Goal: Task Accomplishment & Management: Use online tool/utility

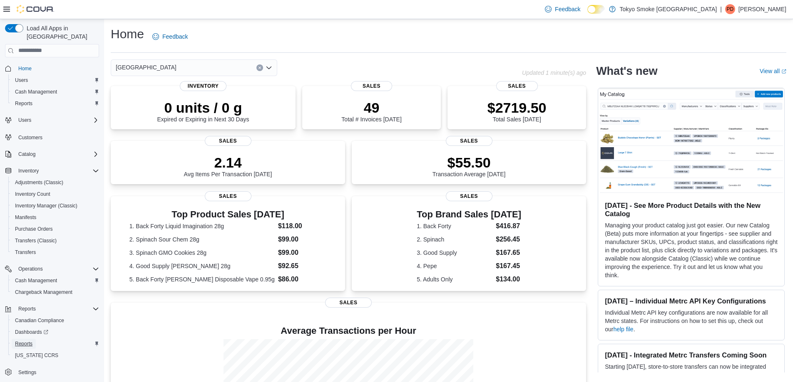
click at [30, 341] on span "Reports" at bounding box center [23, 344] width 17 height 7
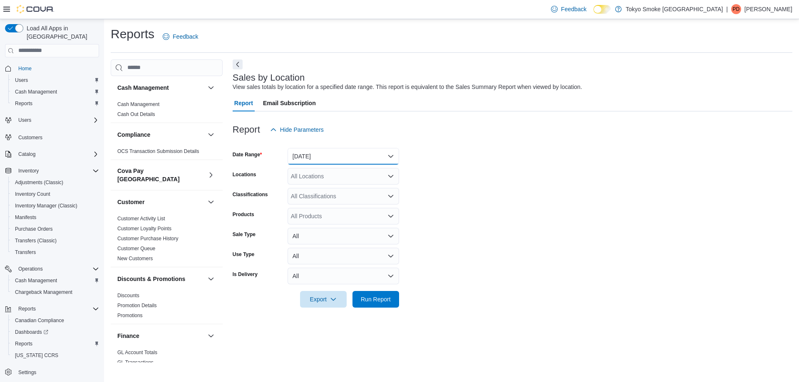
click at [310, 155] on button "[DATE]" at bounding box center [344, 156] width 112 height 17
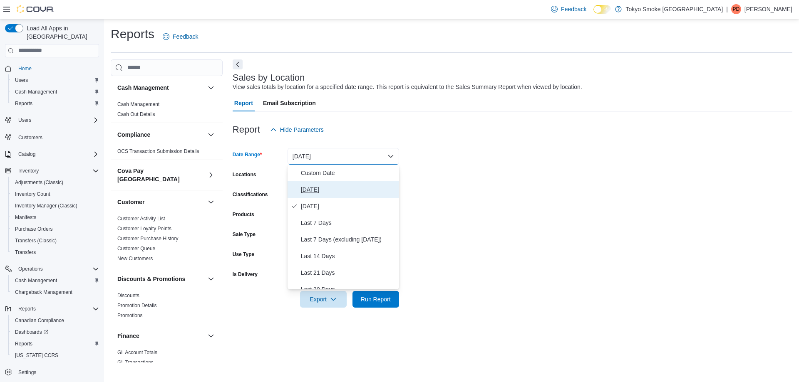
click at [310, 186] on span "[DATE]" at bounding box center [348, 190] width 95 height 10
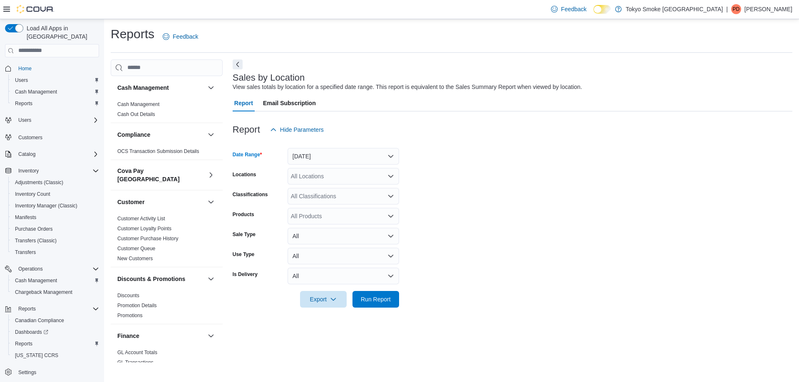
click at [316, 178] on div "All Locations" at bounding box center [344, 176] width 112 height 17
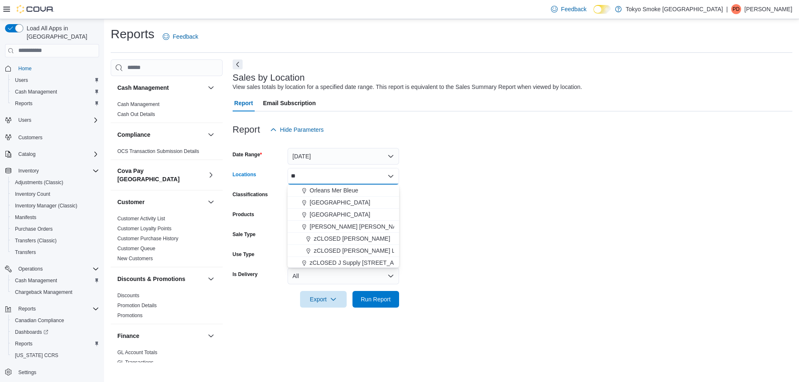
type input "*"
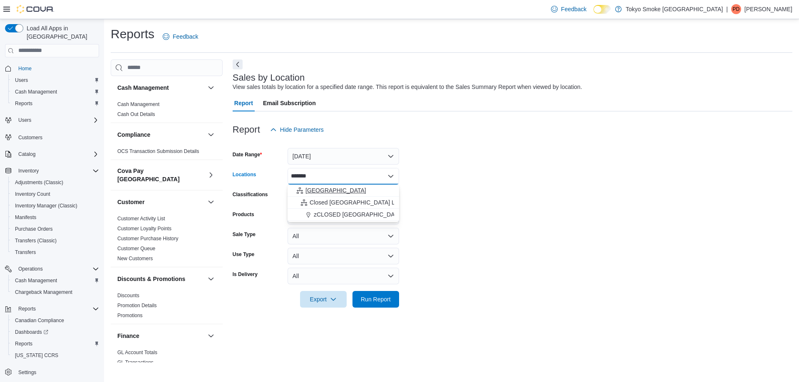
type input "*******"
click at [324, 188] on span "[GEOGRAPHIC_DATA]" at bounding box center [335, 190] width 61 height 8
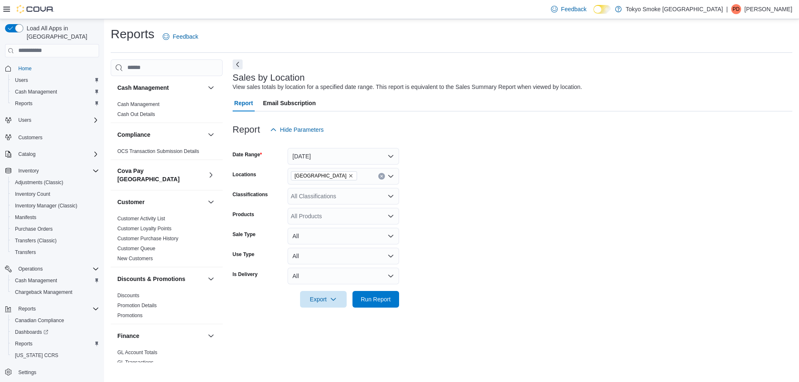
click at [474, 197] on form "Date Range [DATE] Locations [GEOGRAPHIC_DATA] Classifications All Classificatio…" at bounding box center [513, 223] width 560 height 170
click at [372, 303] on span "Run Report" at bounding box center [376, 299] width 30 height 8
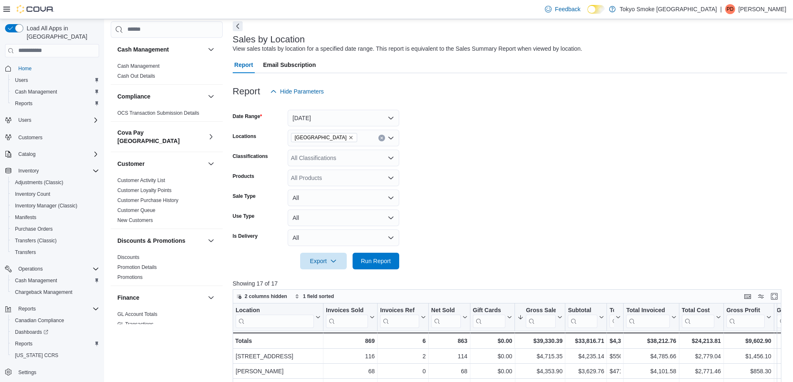
scroll to position [166, 0]
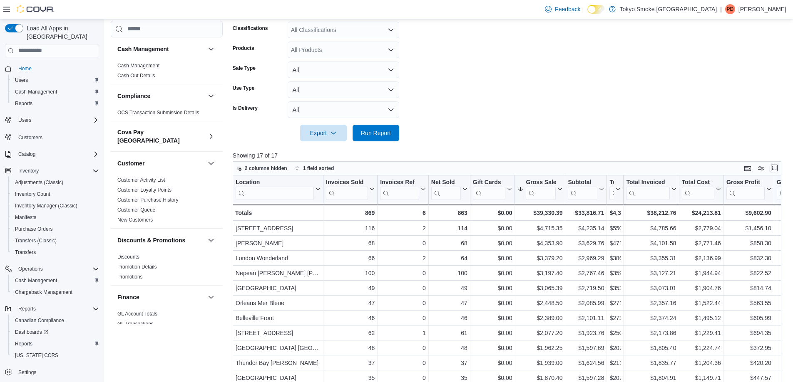
click at [777, 168] on button "Enter fullscreen" at bounding box center [774, 168] width 10 height 10
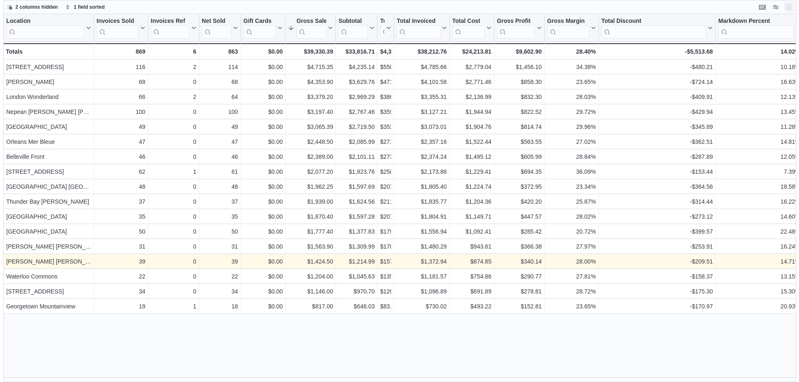
scroll to position [0, 0]
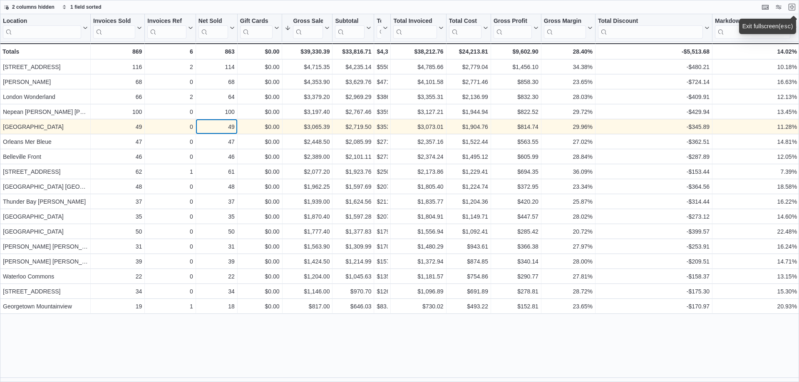
click at [225, 129] on div "49" at bounding box center [216, 127] width 36 height 10
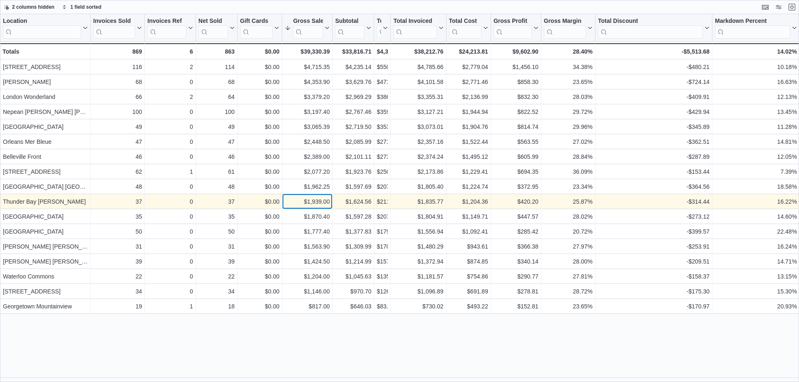
click at [304, 201] on div "$1,939.00" at bounding box center [307, 202] width 45 height 10
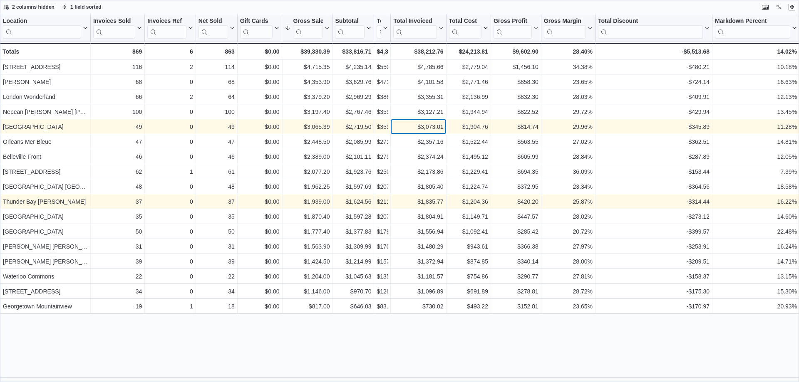
click at [425, 127] on div "$3,073.01" at bounding box center [418, 127] width 50 height 10
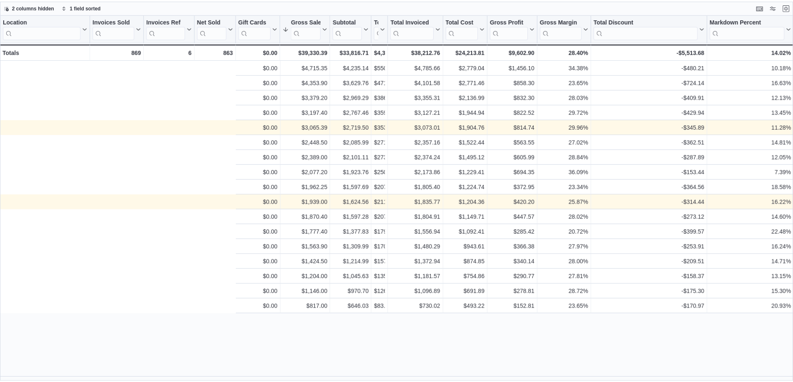
scroll to position [0, 326]
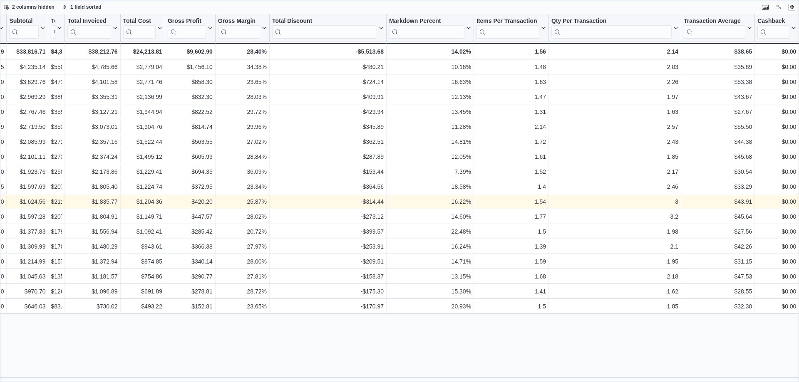
click at [797, 4] on div "2 columns hidden 1 field sorted" at bounding box center [399, 7] width 799 height 14
click at [787, 8] on button "Exit fullscreen" at bounding box center [792, 7] width 10 height 10
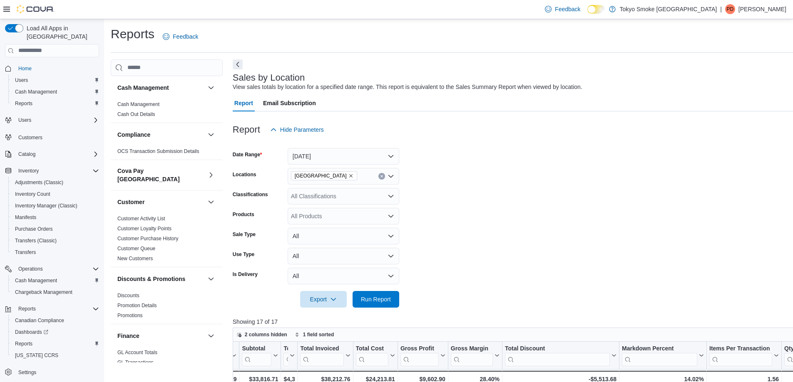
click at [774, 4] on p "[PERSON_NAME]" at bounding box center [762, 9] width 48 height 10
click at [734, 80] on span "Sign Out" at bounding box center [732, 81] width 22 height 8
